Goal: Task Accomplishment & Management: Manage account settings

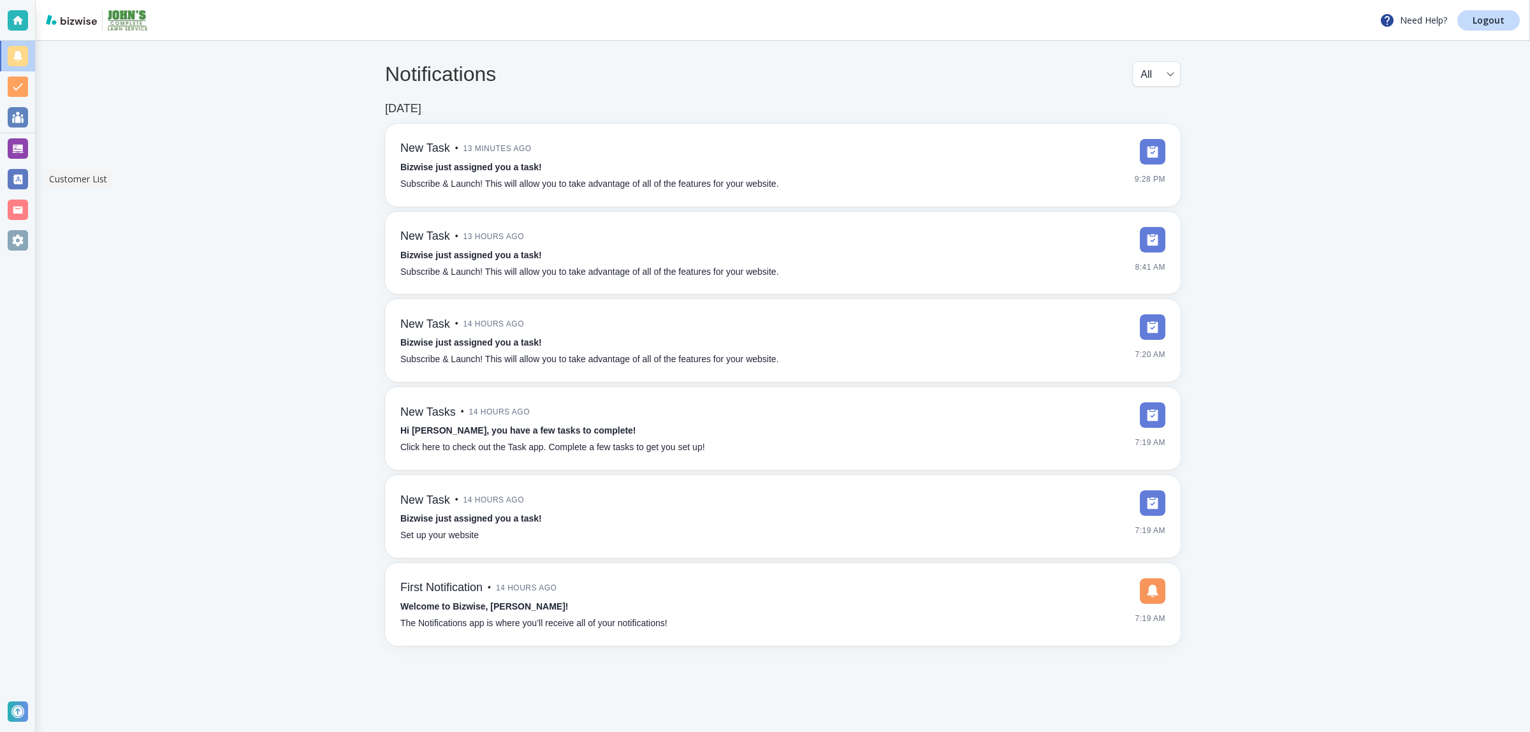
click at [22, 177] on div at bounding box center [18, 179] width 20 height 20
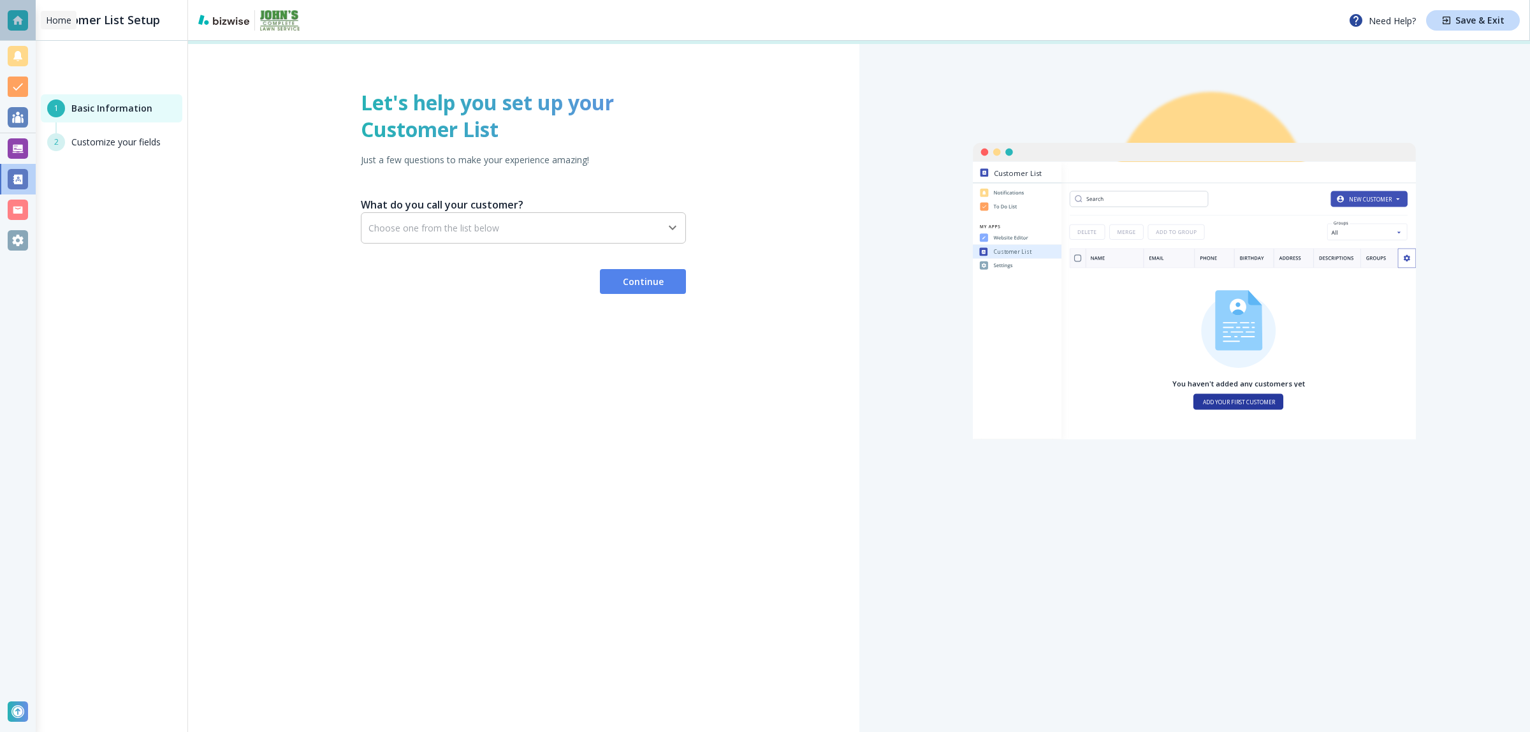
click at [19, 22] on div at bounding box center [18, 20] width 20 height 20
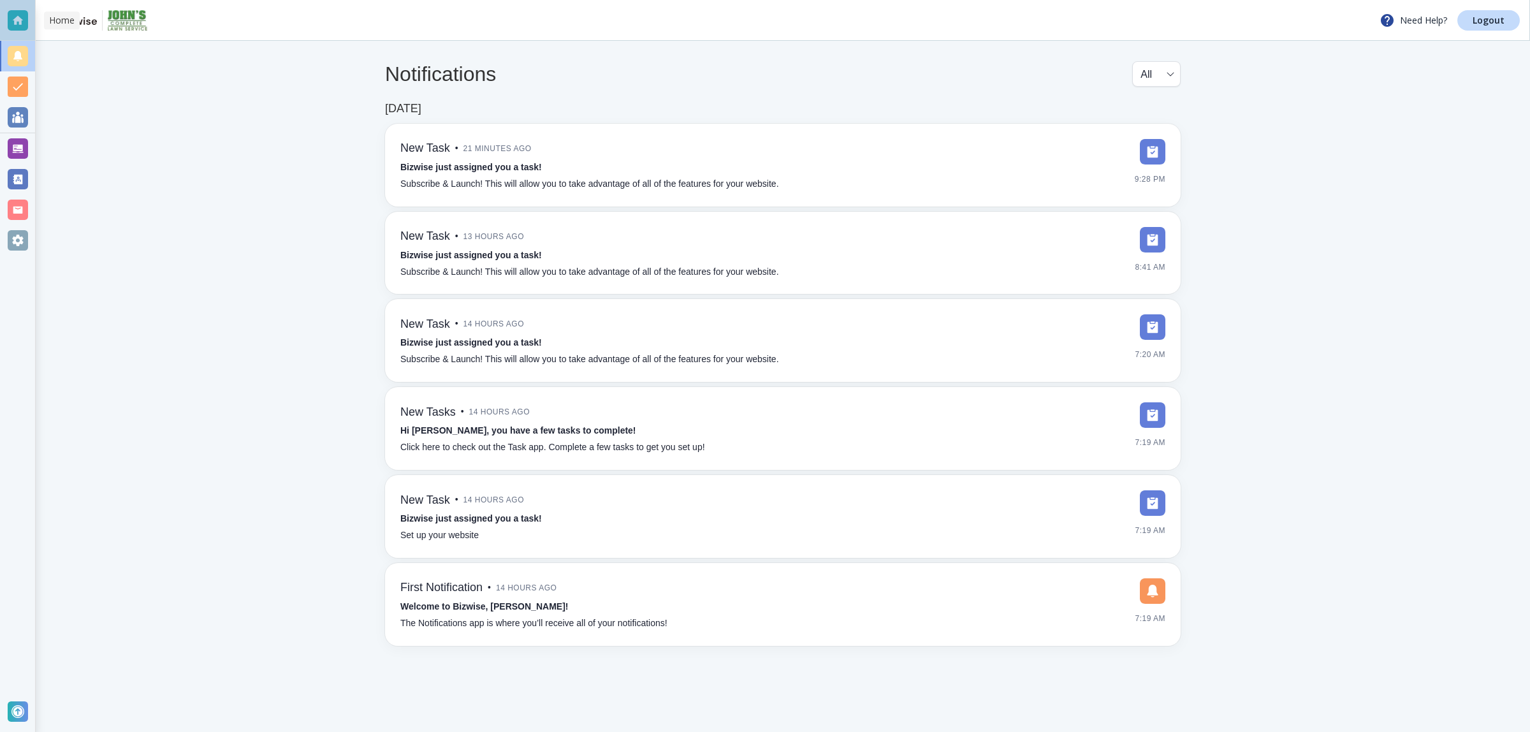
click at [19, 22] on div at bounding box center [18, 20] width 20 height 20
click at [17, 171] on div at bounding box center [18, 179] width 20 height 20
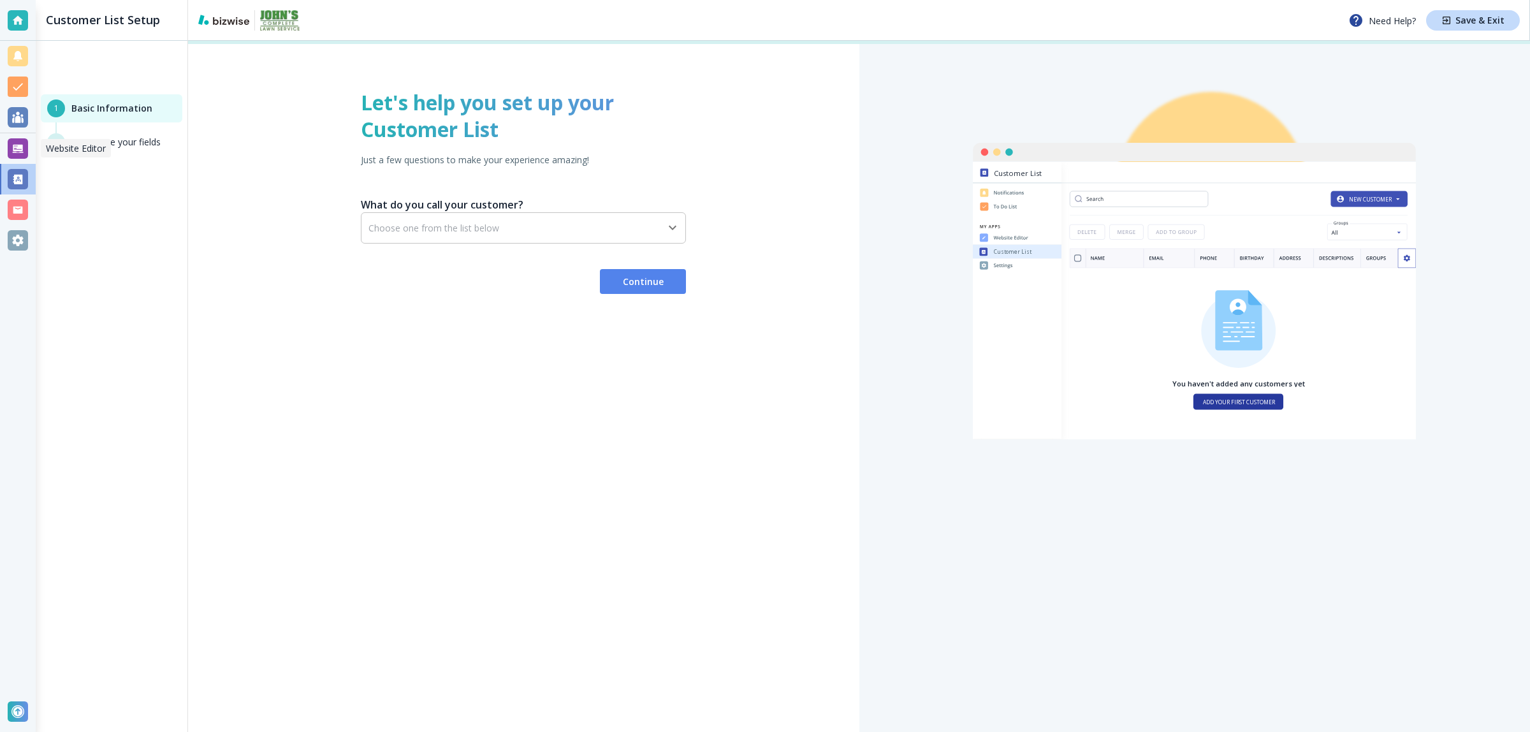
click at [17, 154] on div at bounding box center [18, 148] width 20 height 20
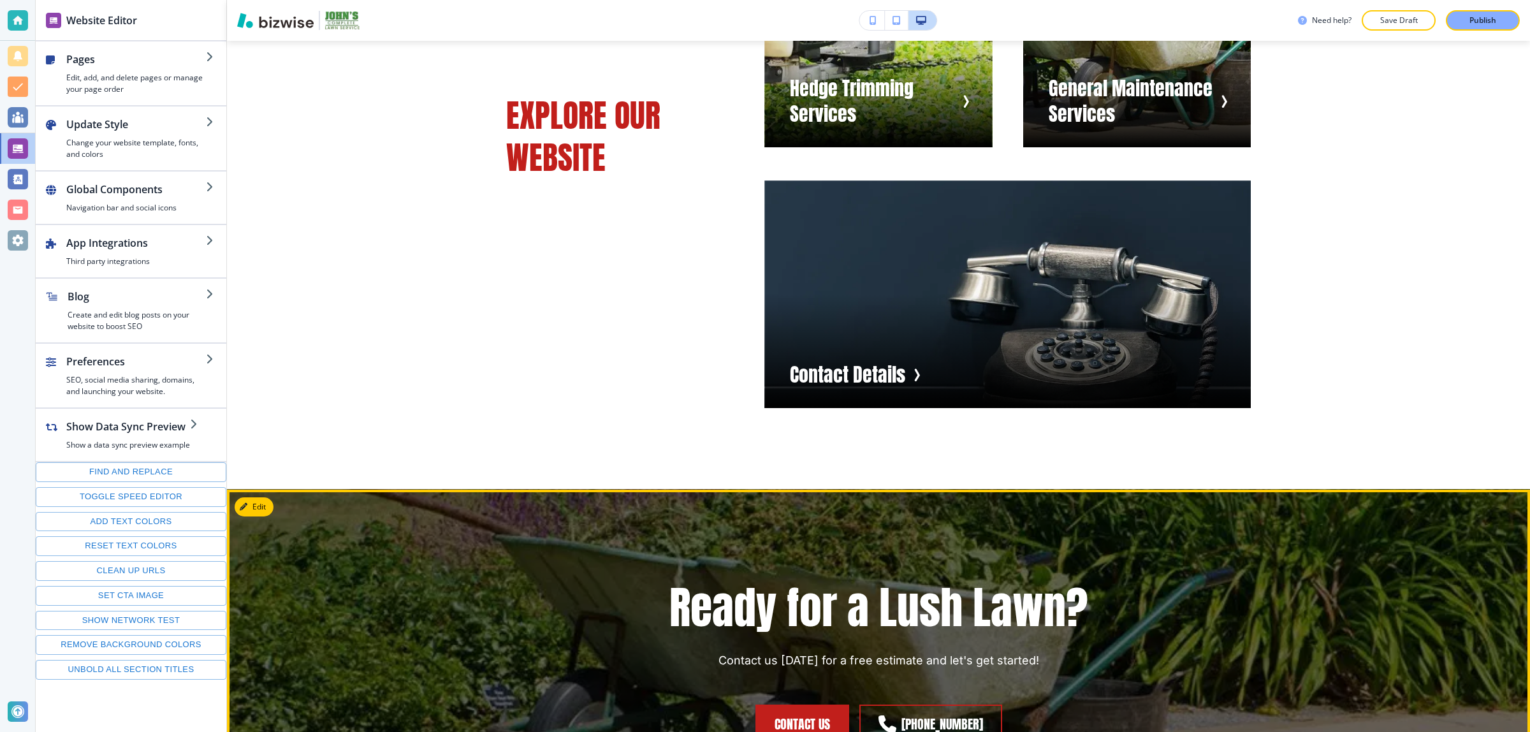
scroll to position [1594, 0]
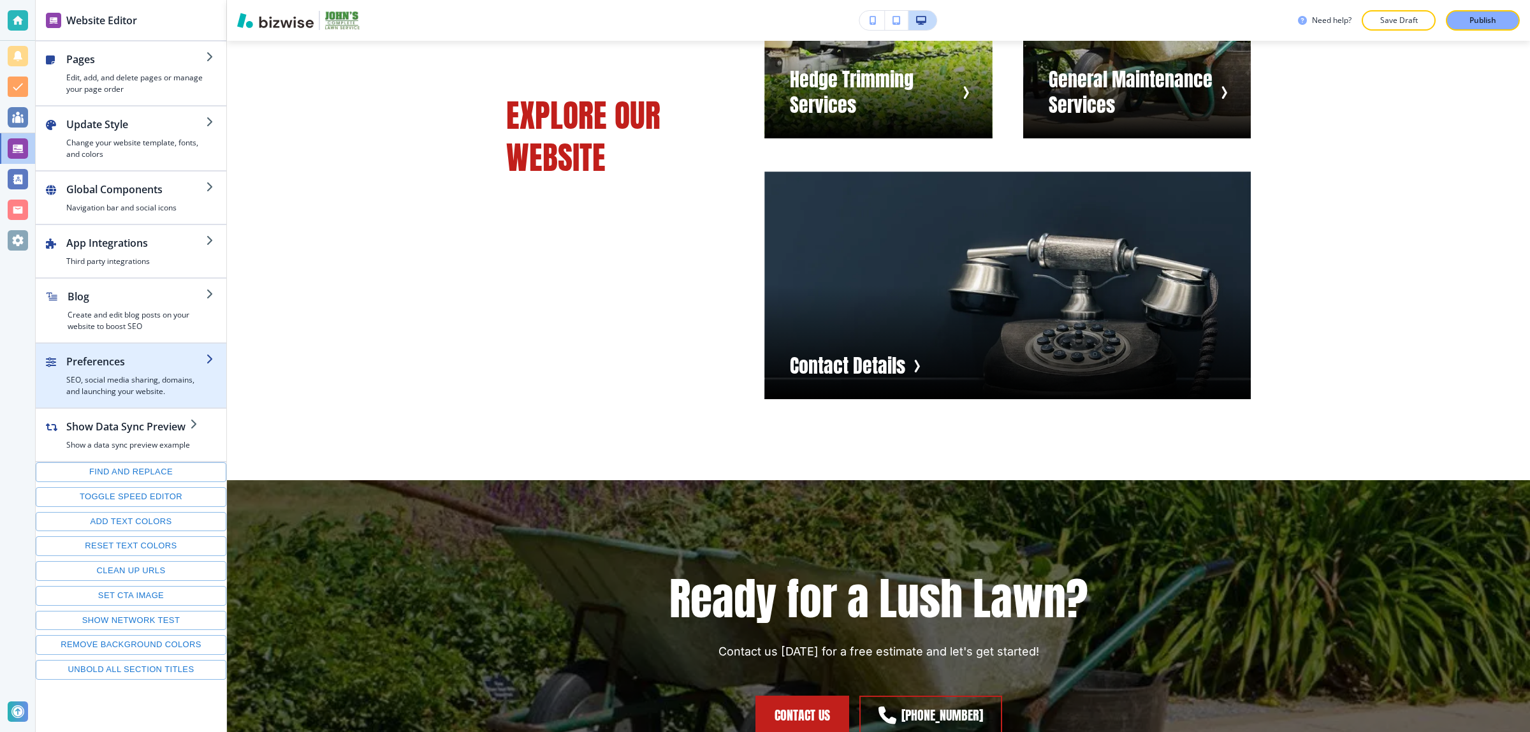
click at [124, 386] on h4 "SEO, social media sharing, domains, and launching your website." at bounding box center [136, 385] width 140 height 23
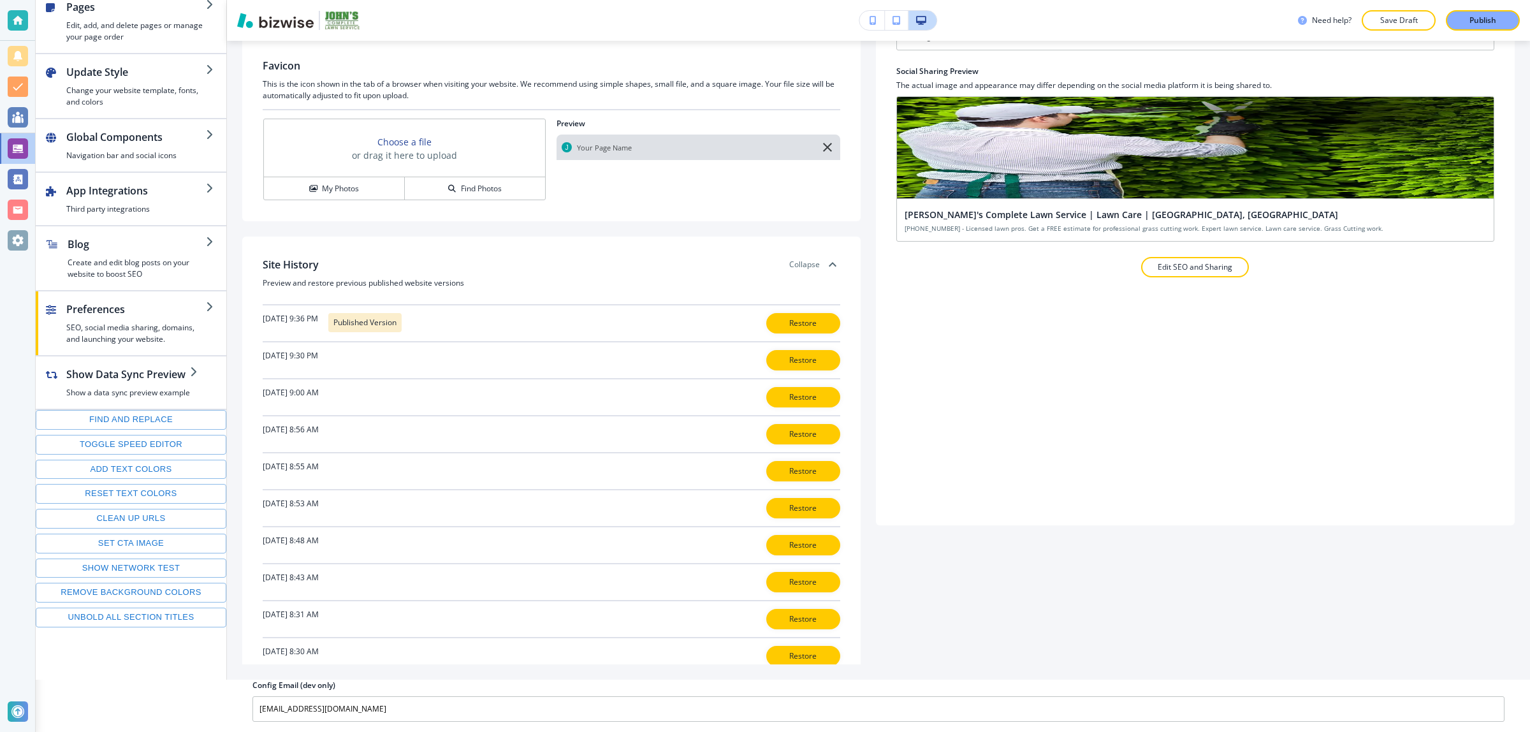
scroll to position [212, 0]
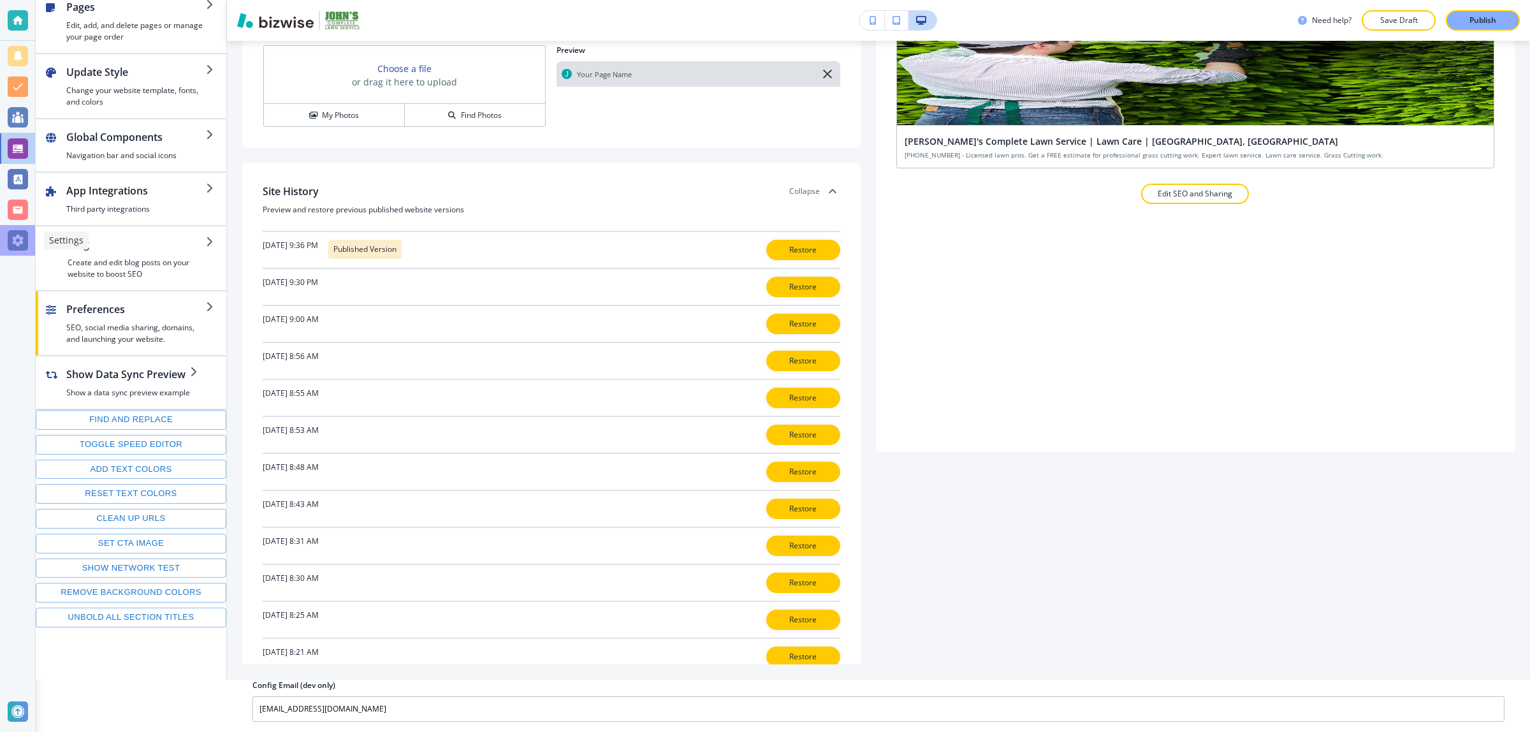
click at [20, 241] on div at bounding box center [18, 240] width 20 height 20
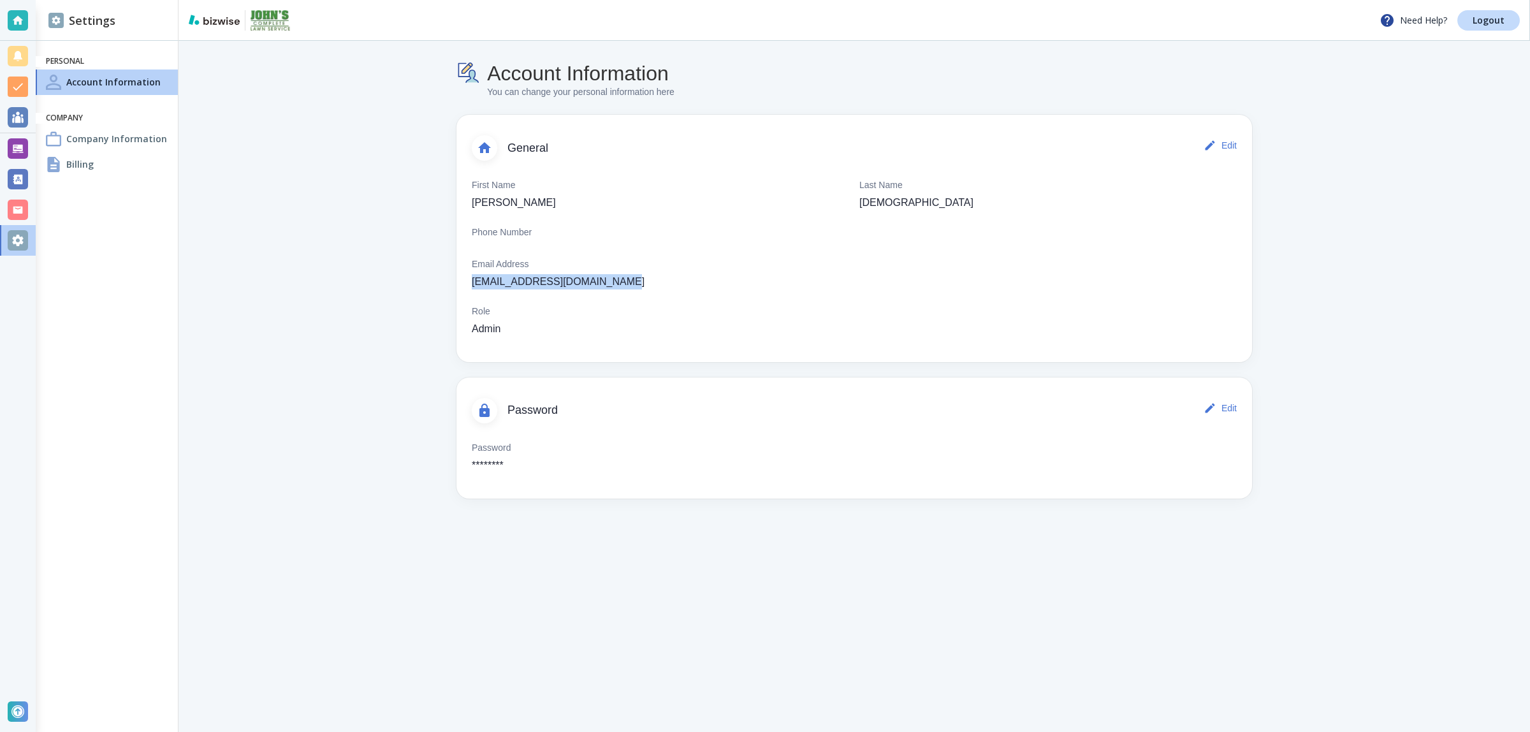
drag, startPoint x: 625, startPoint y: 280, endPoint x: 460, endPoint y: 288, distance: 165.3
click at [460, 288] on div "First Name John Last Name Gay Phone Number Email Address johnscompletelawn@gmai…" at bounding box center [854, 256] width 796 height 181
copy p "johnscompletelawn@gmail.com"
